Goal: Task Accomplishment & Management: Manage account settings

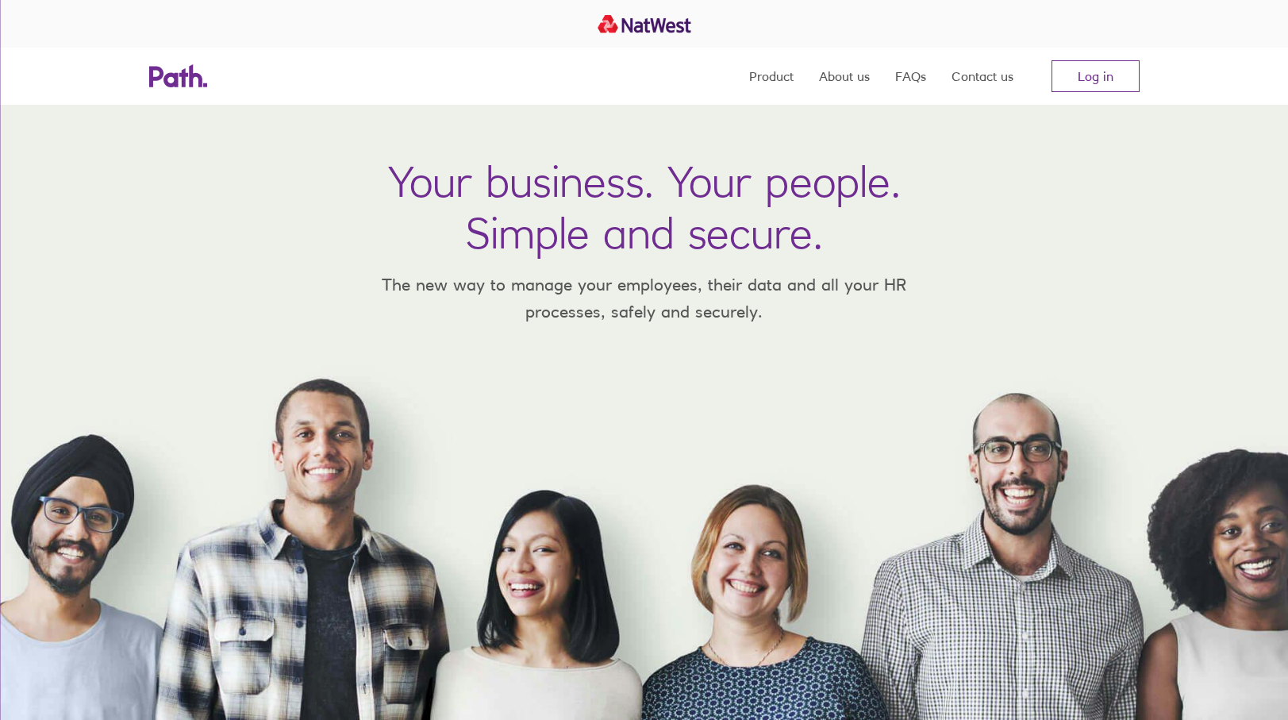
click at [1088, 88] on link "Log in" at bounding box center [1096, 76] width 88 height 32
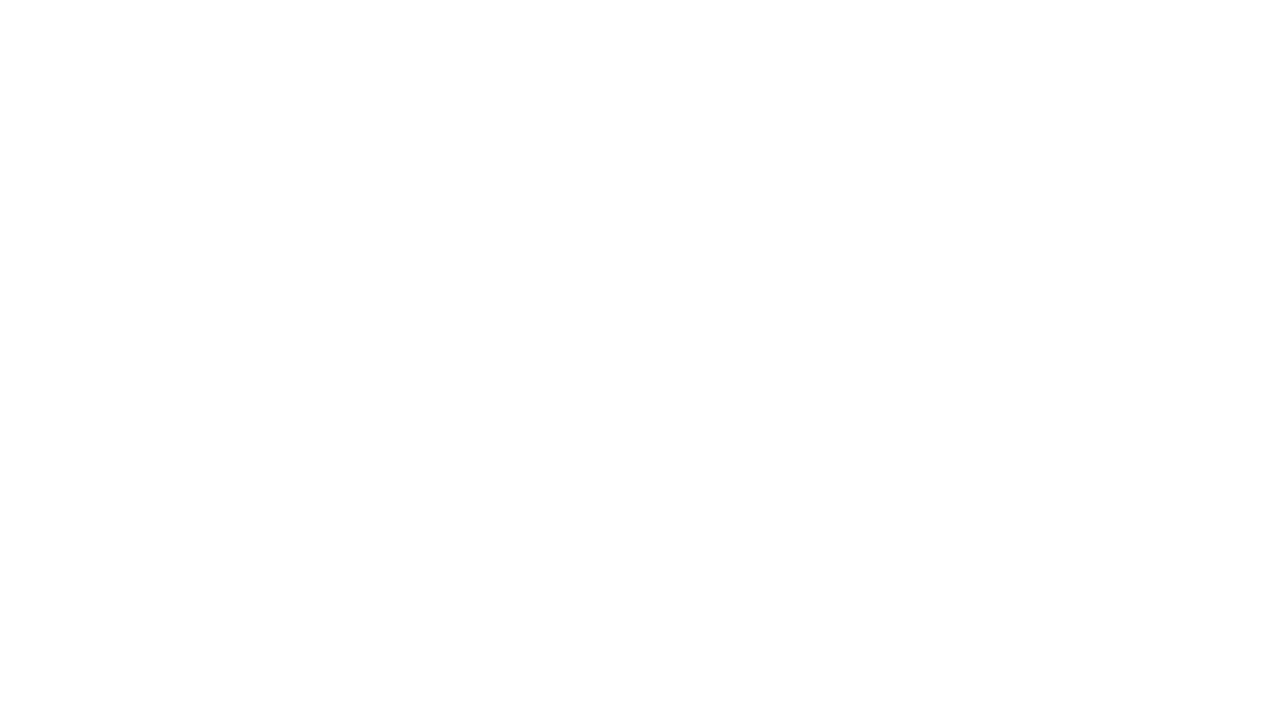
click at [1100, 77] on div at bounding box center [644, 360] width 1288 height 720
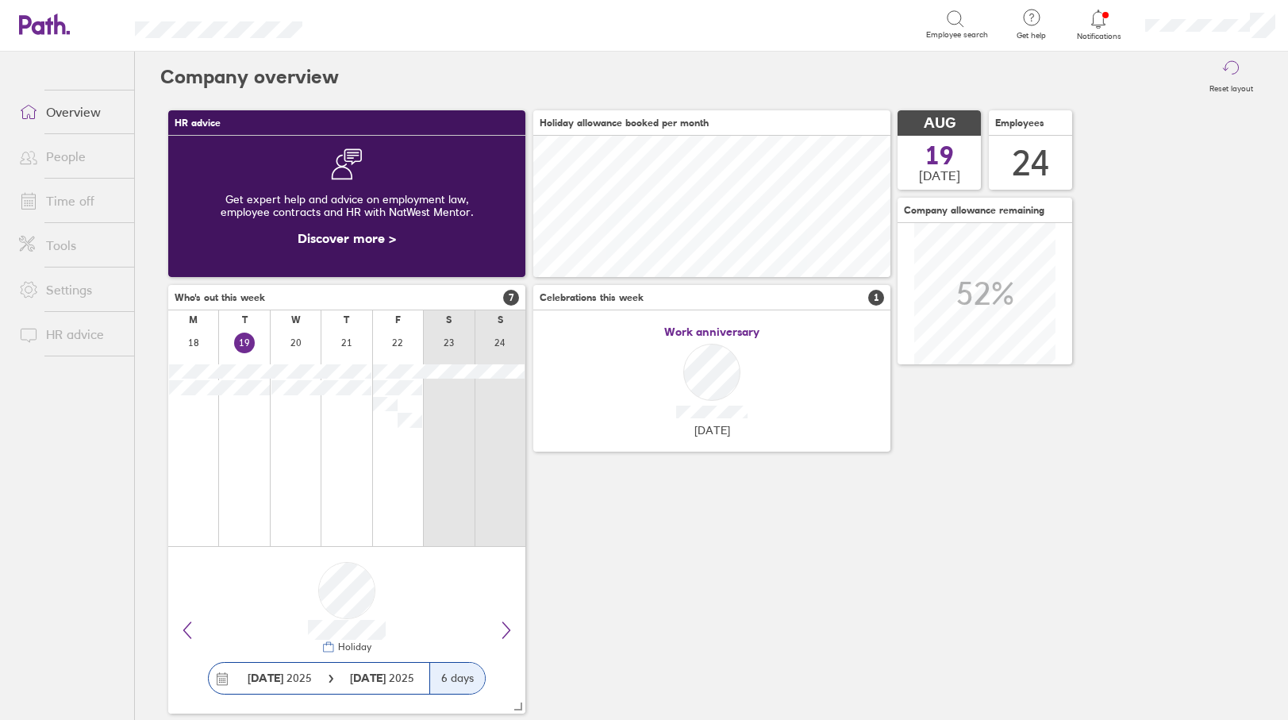
scroll to position [141, 357]
click at [98, 194] on link "Time off" at bounding box center [70, 201] width 128 height 32
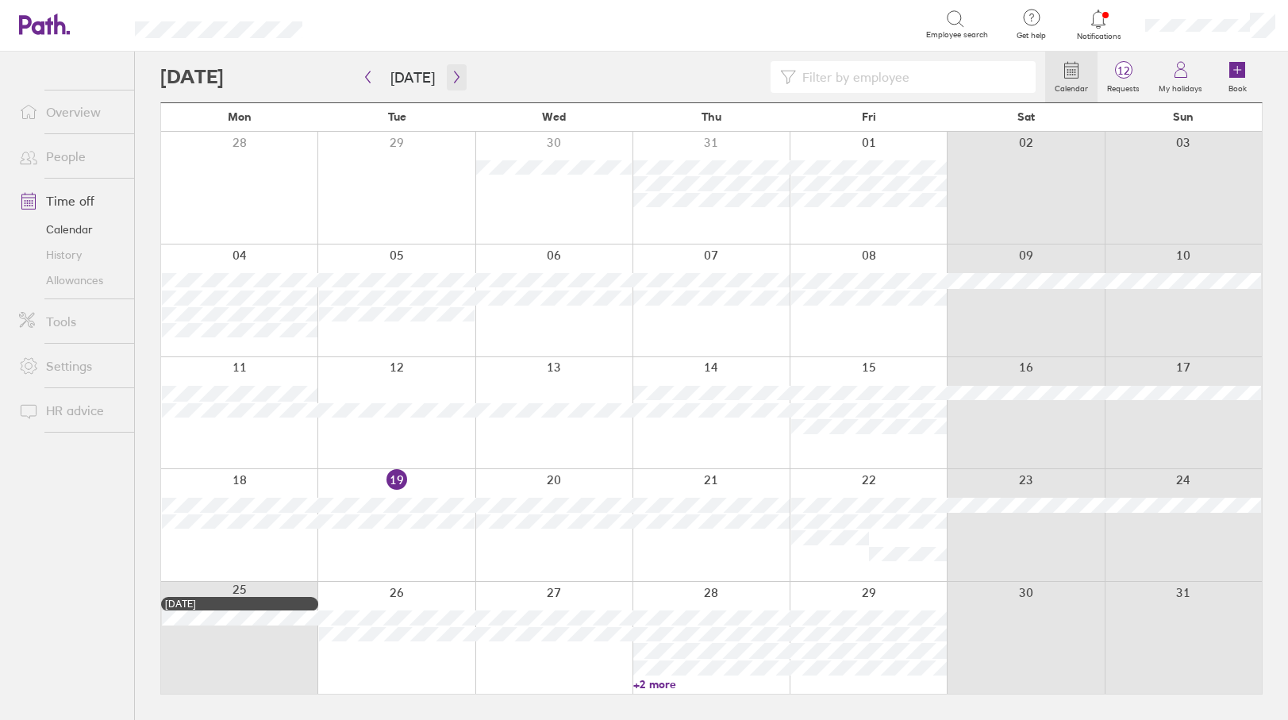
click at [456, 79] on icon "button" at bounding box center [457, 77] width 12 height 13
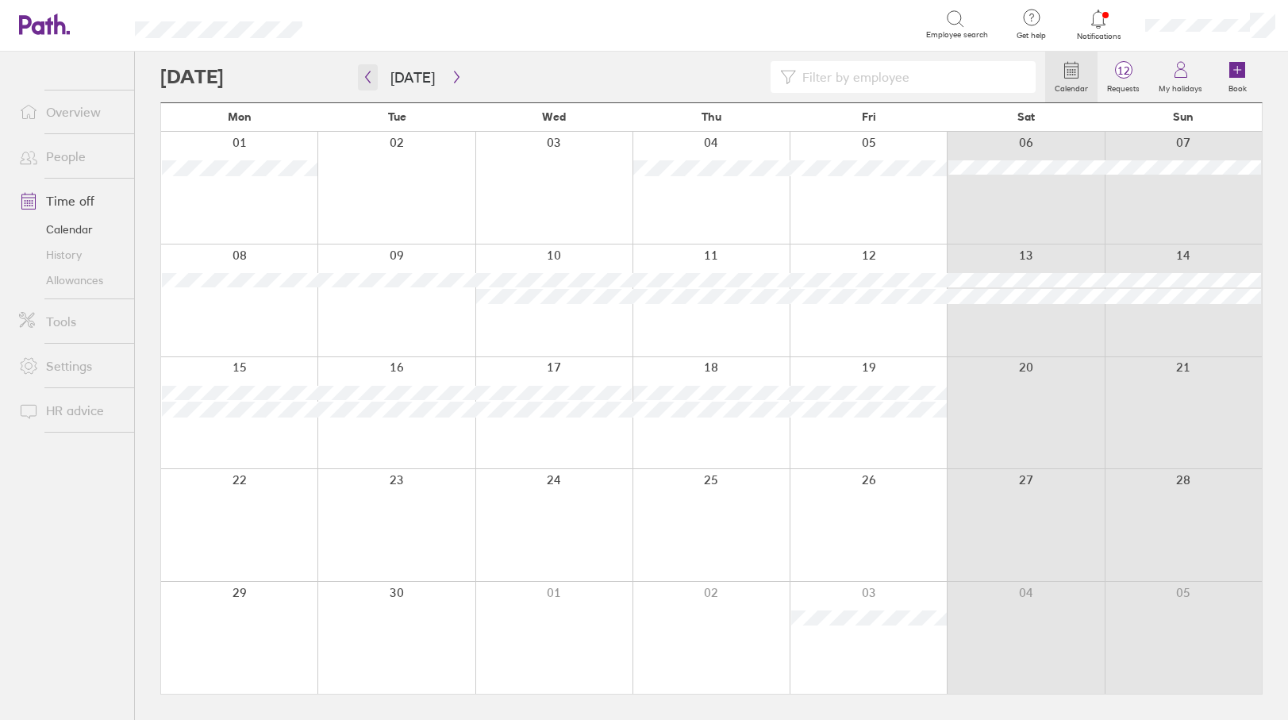
click at [375, 79] on button "button" at bounding box center [368, 77] width 20 height 26
